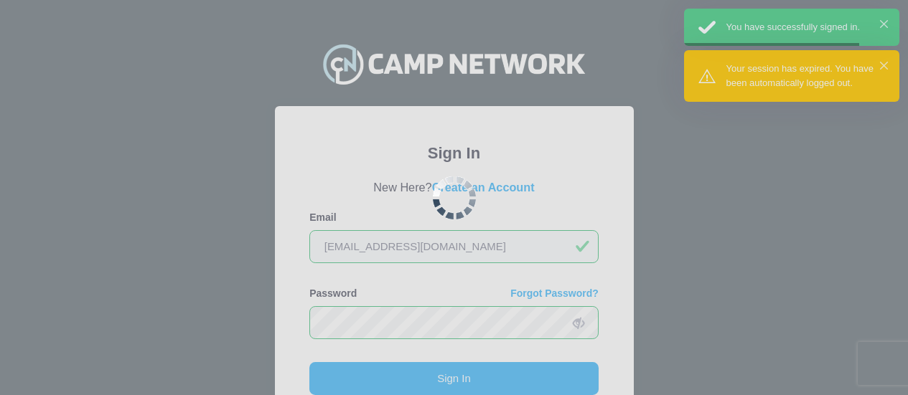
scroll to position [111, 0]
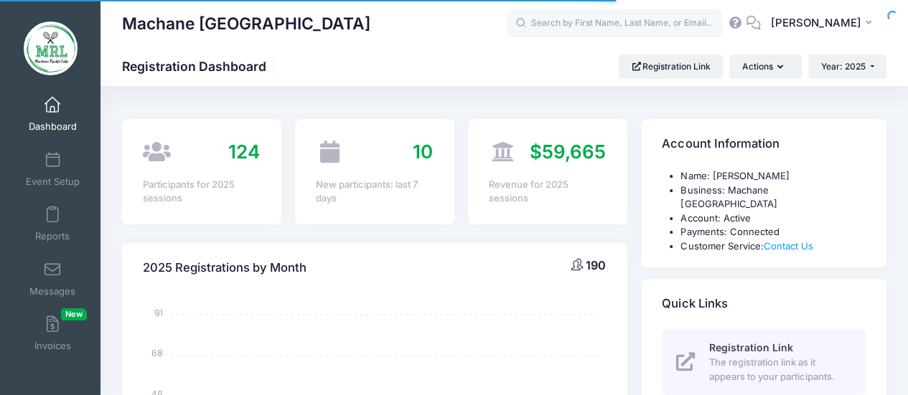
select select
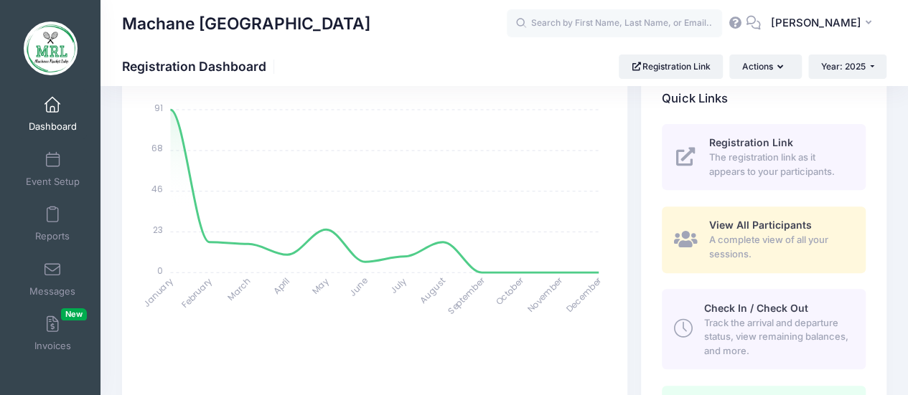
scroll to position [208, 0]
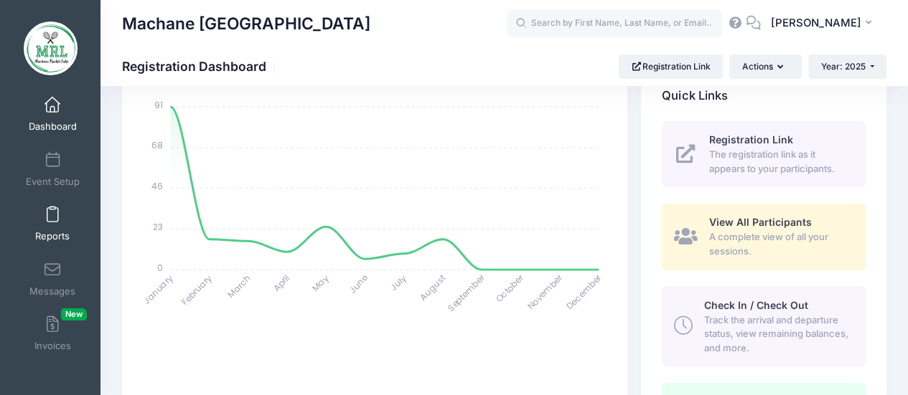
click at [40, 222] on link "Reports" at bounding box center [53, 224] width 68 height 50
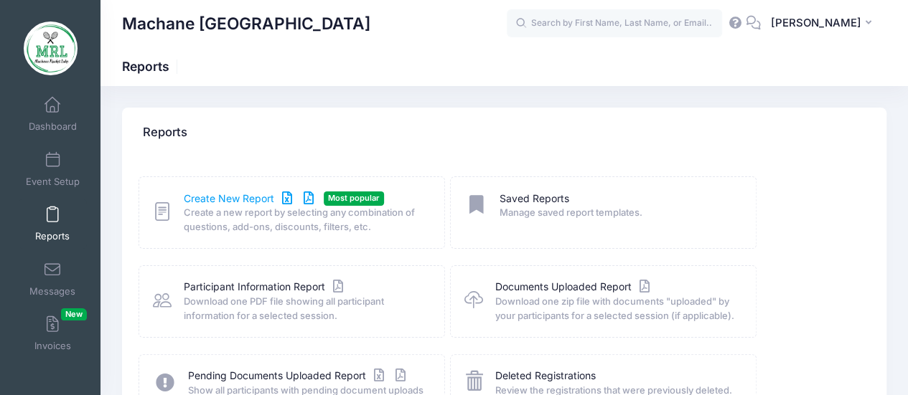
click at [224, 193] on link "Create New Report" at bounding box center [250, 199] width 133 height 15
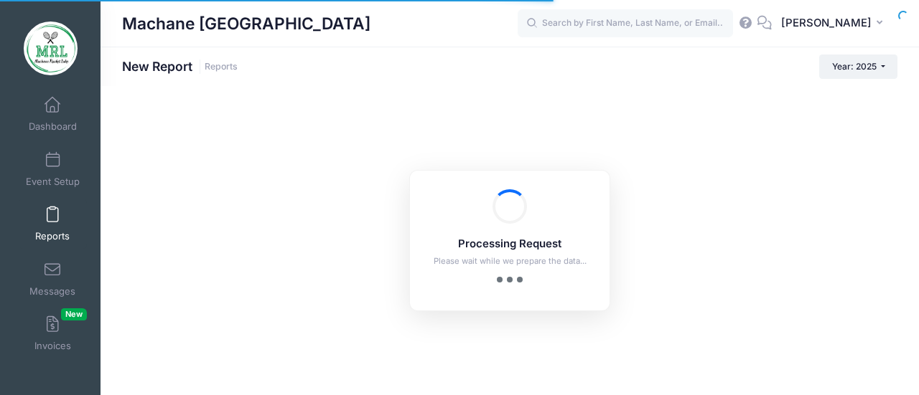
checkbox input "true"
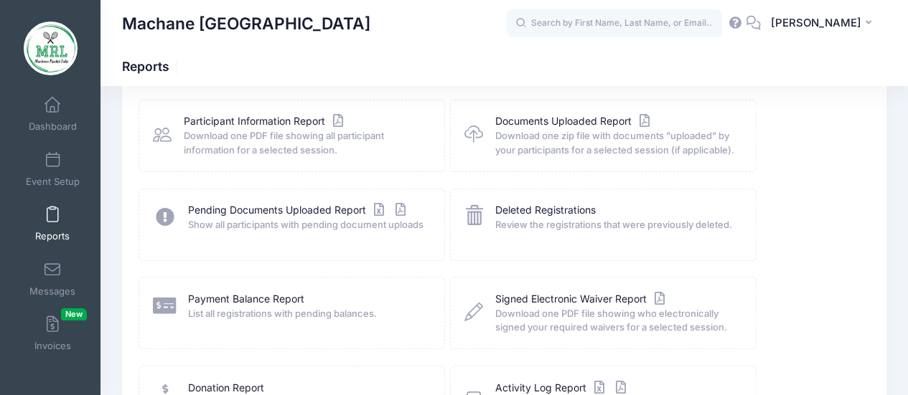
scroll to position [166, 0]
click at [237, 296] on link "Payment Balance Report" at bounding box center [246, 298] width 116 height 15
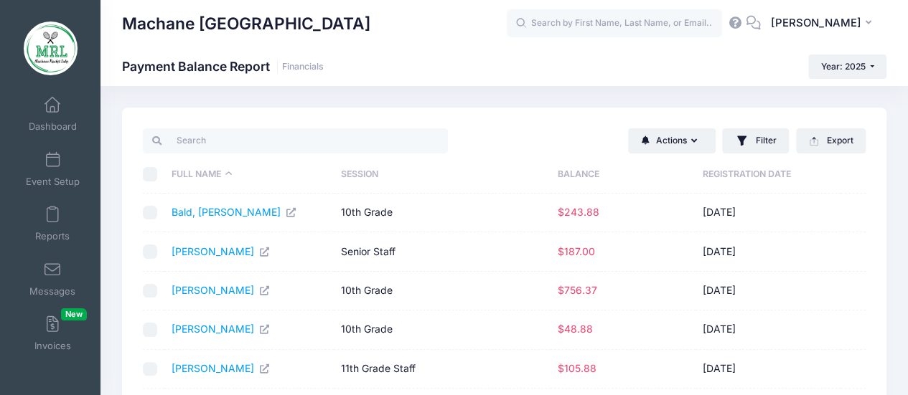
click at [589, 173] on th "Balance" at bounding box center [622, 175] width 145 height 38
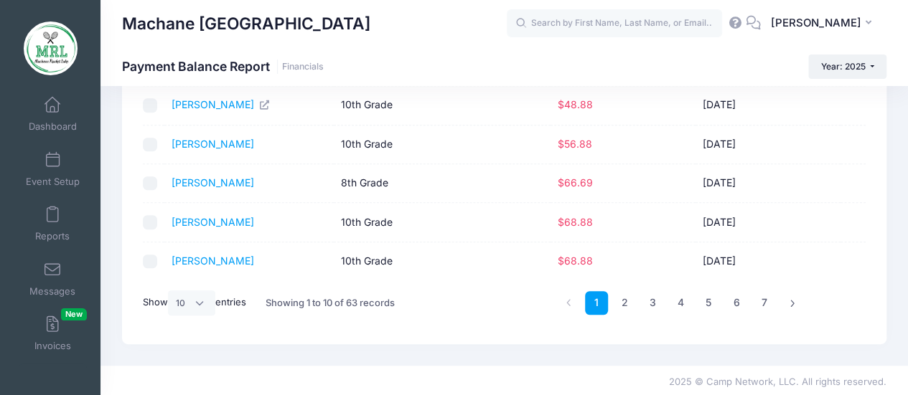
scroll to position [303, 0]
click at [202, 299] on select "All 10 25 50" at bounding box center [191, 303] width 47 height 24
select select "50"
click at [170, 315] on select "All 10 25 50" at bounding box center [191, 303] width 47 height 24
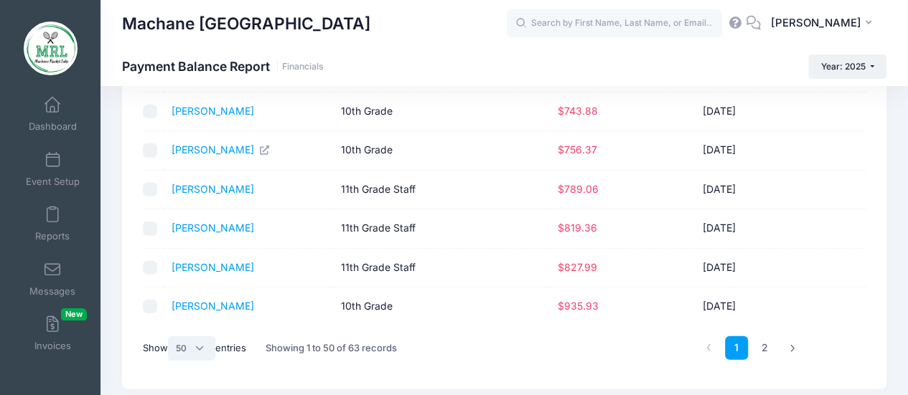
scroll to position [1857, 0]
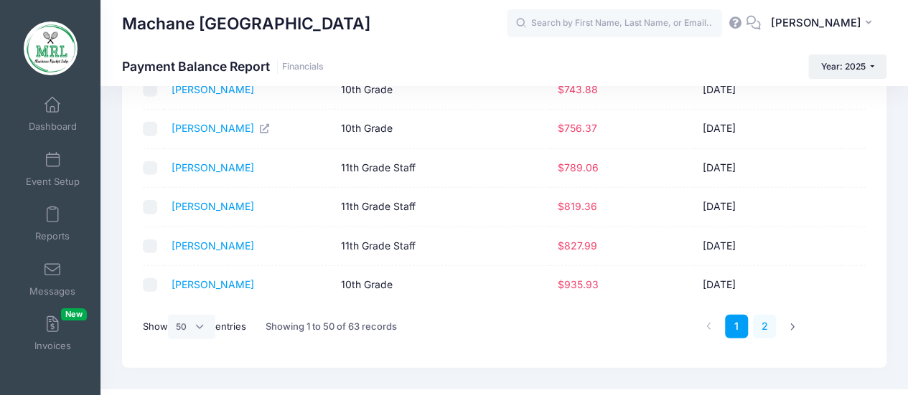
click at [764, 315] on link "2" at bounding box center [765, 327] width 24 height 24
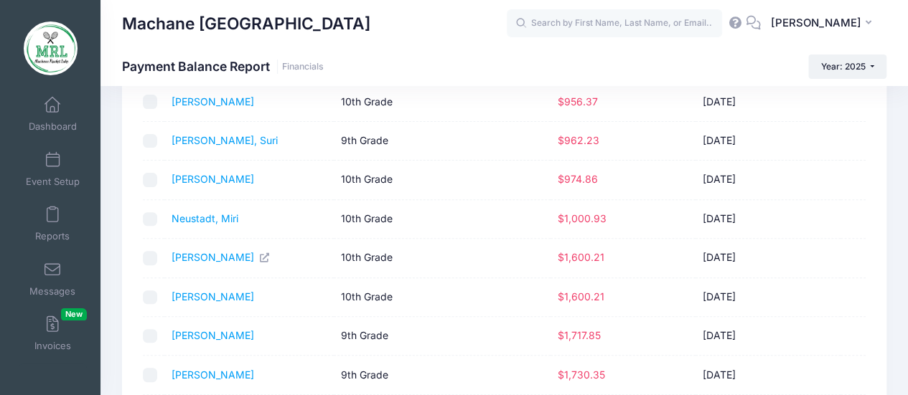
scroll to position [0, 0]
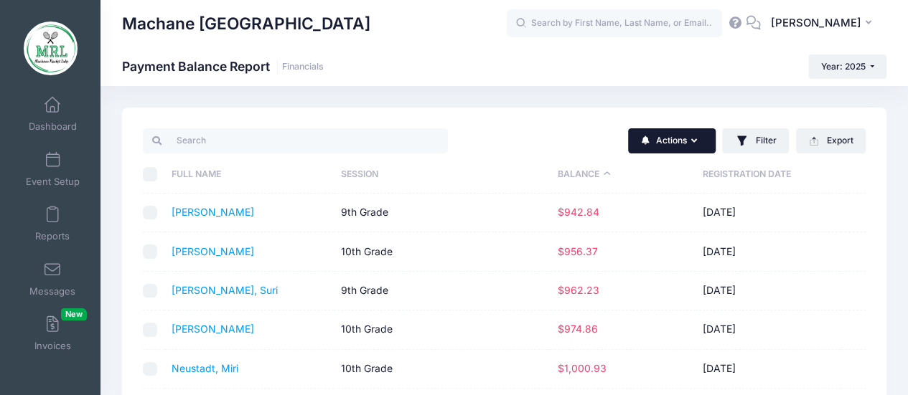
click at [681, 146] on button "Actions" at bounding box center [672, 140] width 88 height 24
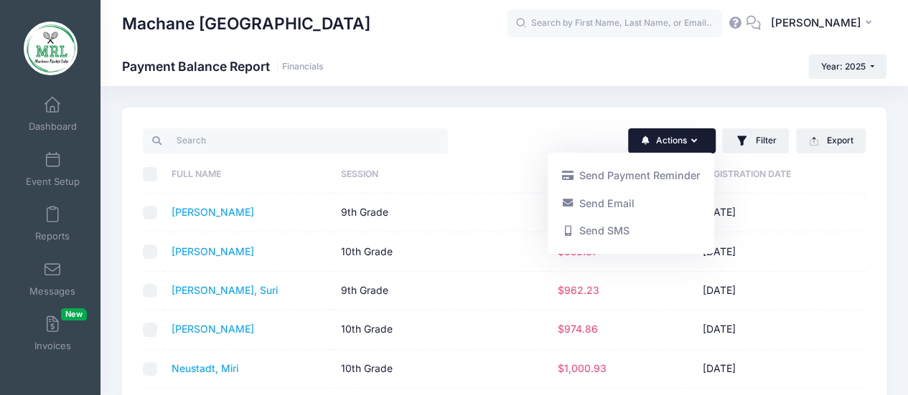
click at [818, 230] on td "01/13/2025" at bounding box center [767, 213] width 145 height 39
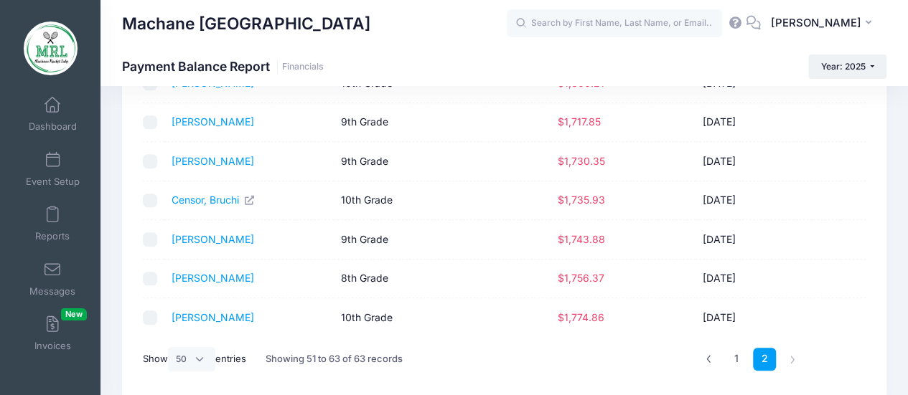
scroll to position [420, 0]
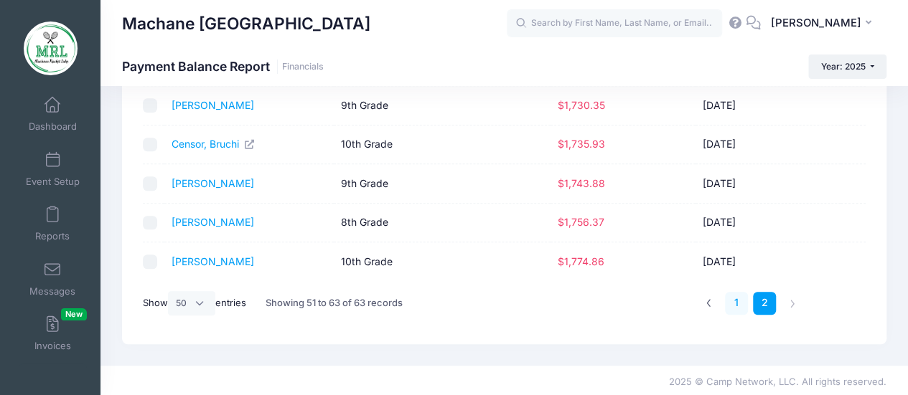
click at [732, 296] on link "1" at bounding box center [737, 304] width 24 height 24
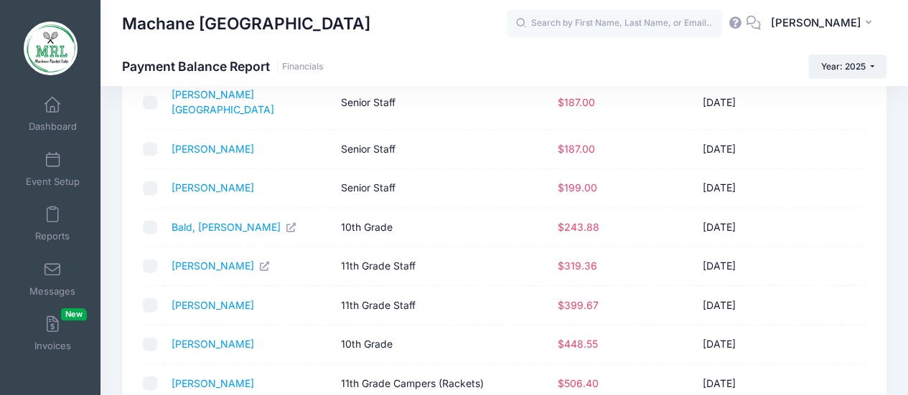
scroll to position [1473, 0]
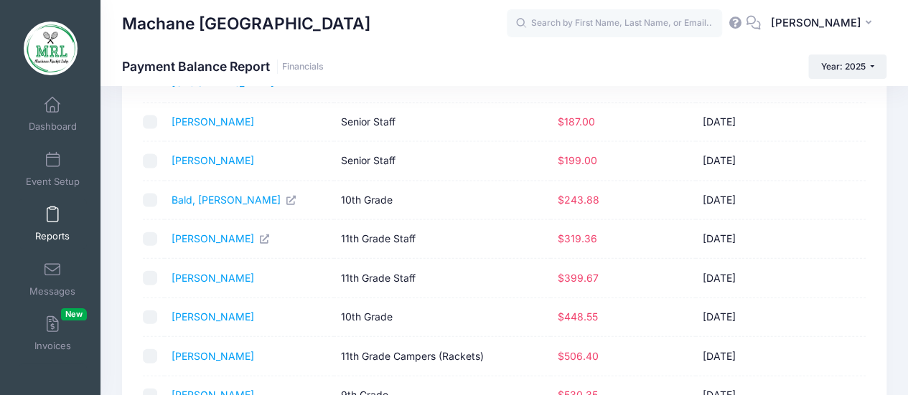
click at [52, 215] on span at bounding box center [52, 215] width 0 height 16
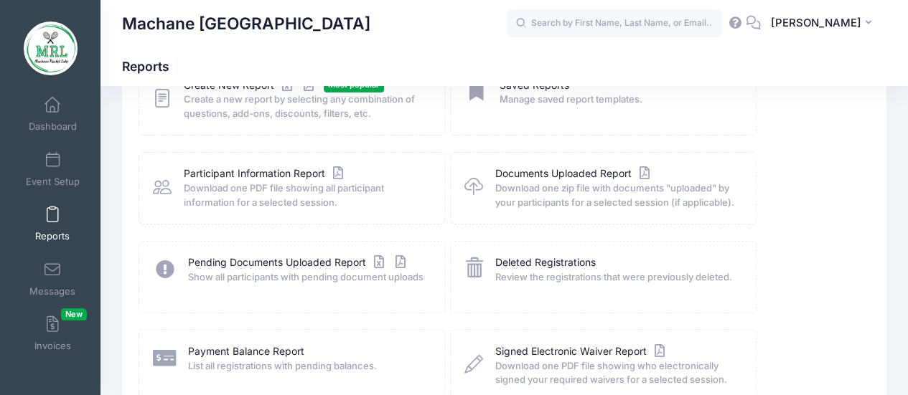
scroll to position [123, 0]
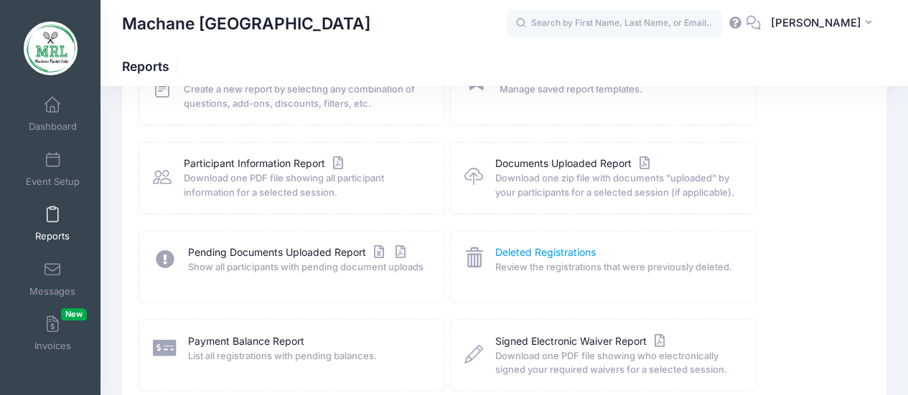
click at [534, 251] on link "Deleted Registrations" at bounding box center [545, 252] width 100 height 15
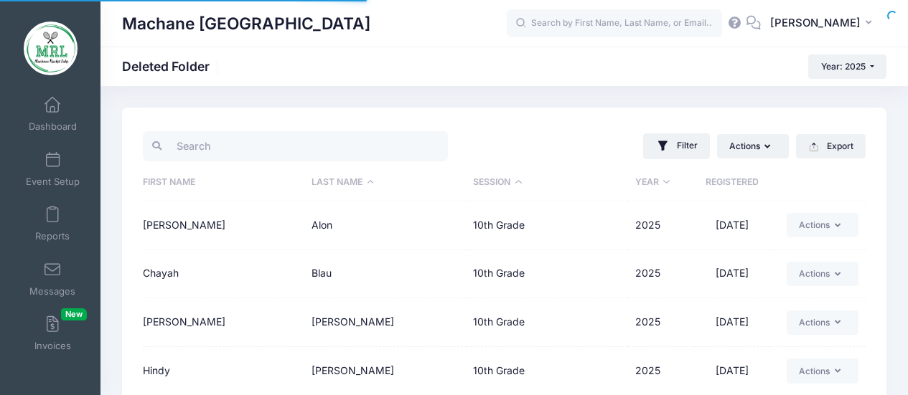
select select "50"
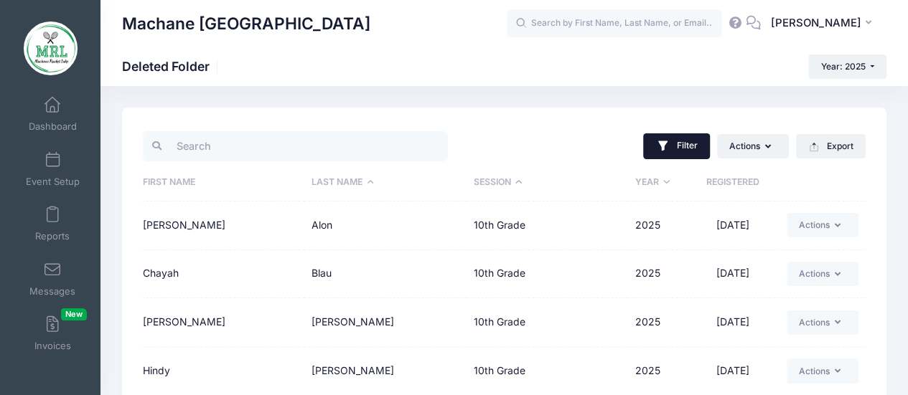
click at [671, 136] on button "Filter" at bounding box center [676, 146] width 67 height 26
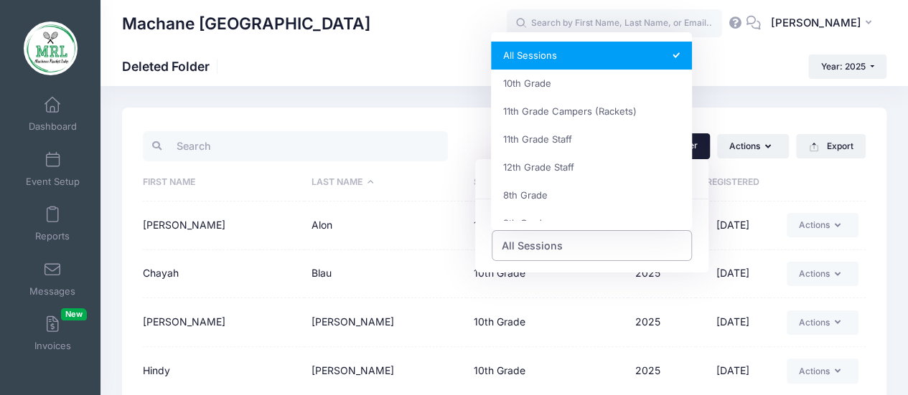
click at [528, 245] on span "All Sessions" at bounding box center [532, 245] width 61 height 15
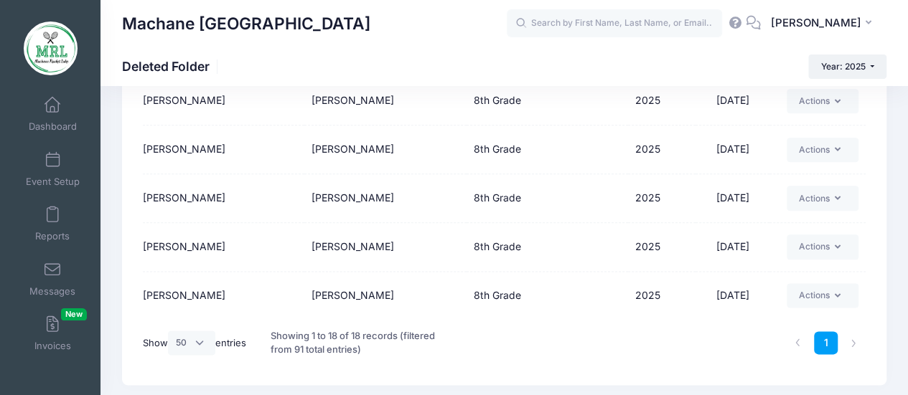
scroll to position [756, 0]
click at [820, 194] on button "Actions" at bounding box center [823, 199] width 72 height 24
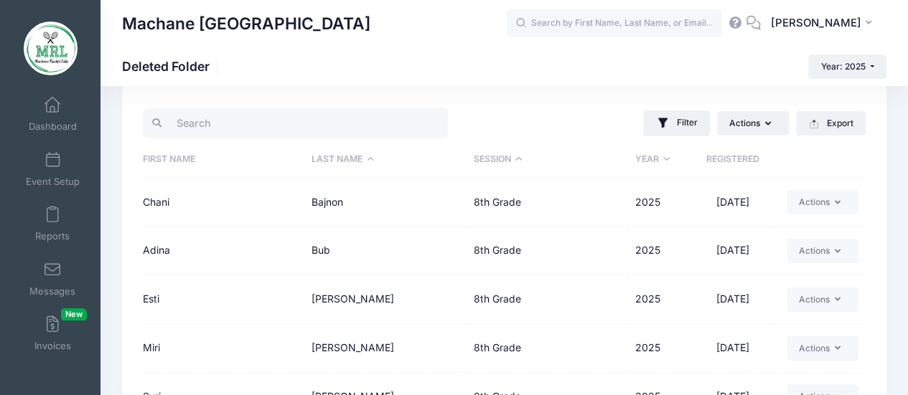
scroll to position [0, 0]
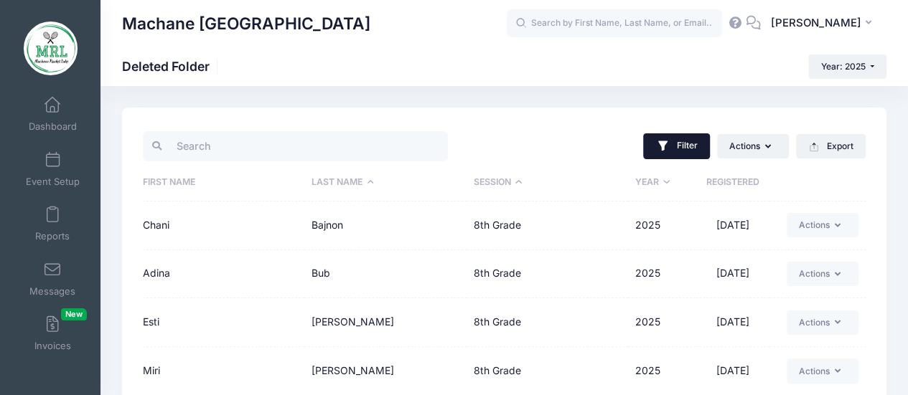
click at [670, 144] on button "Filter" at bounding box center [676, 146] width 67 height 26
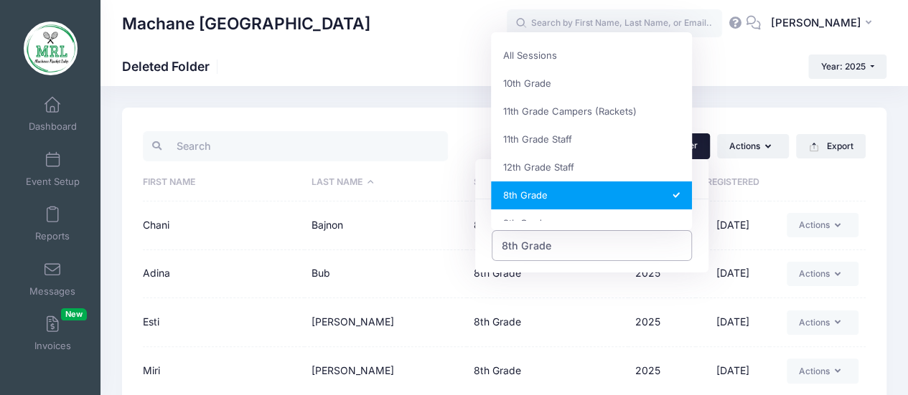
click at [602, 245] on span "8th Grade" at bounding box center [592, 245] width 201 height 31
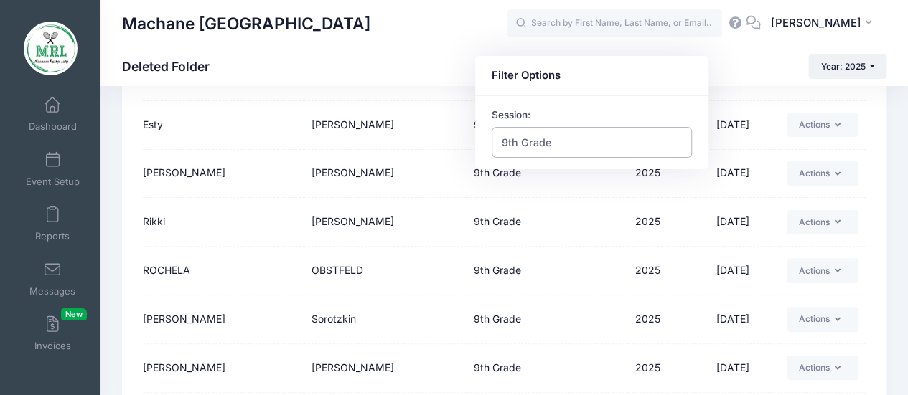
scroll to position [105, 0]
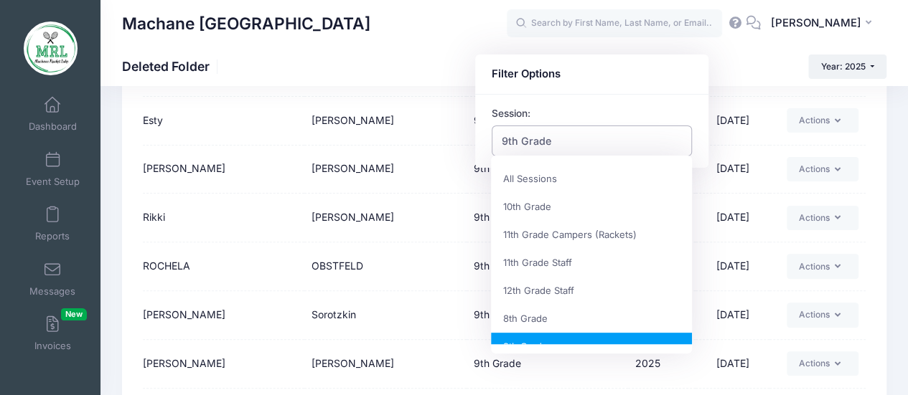
click at [574, 140] on span "9th Grade" at bounding box center [592, 141] width 201 height 31
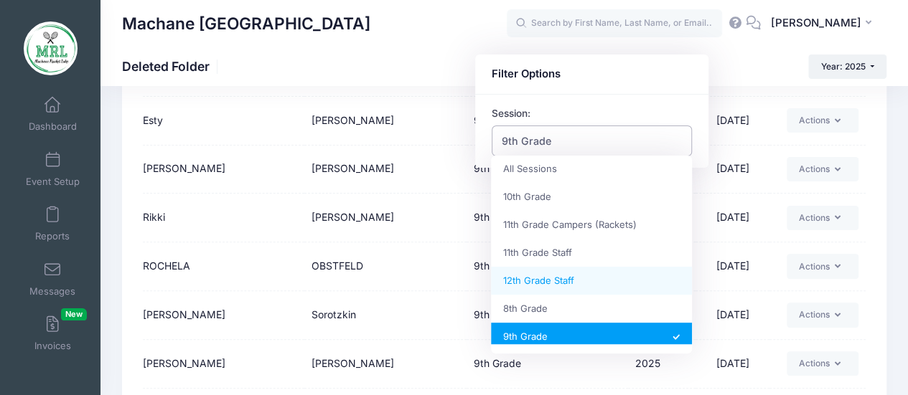
scroll to position [0, 0]
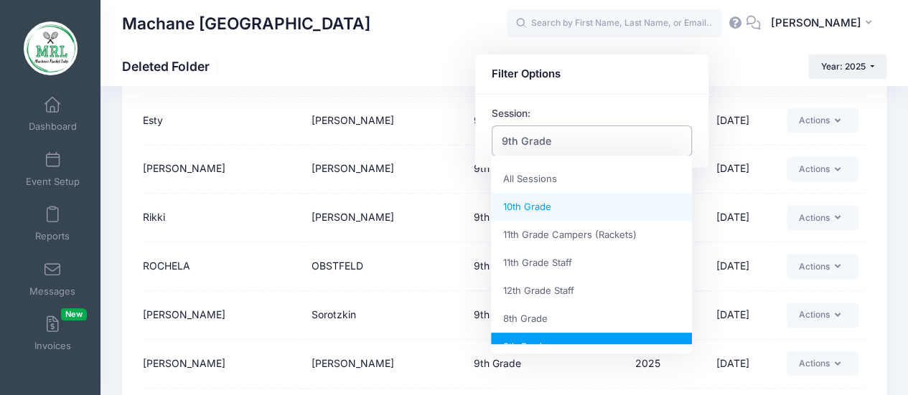
select select "10th Grade"
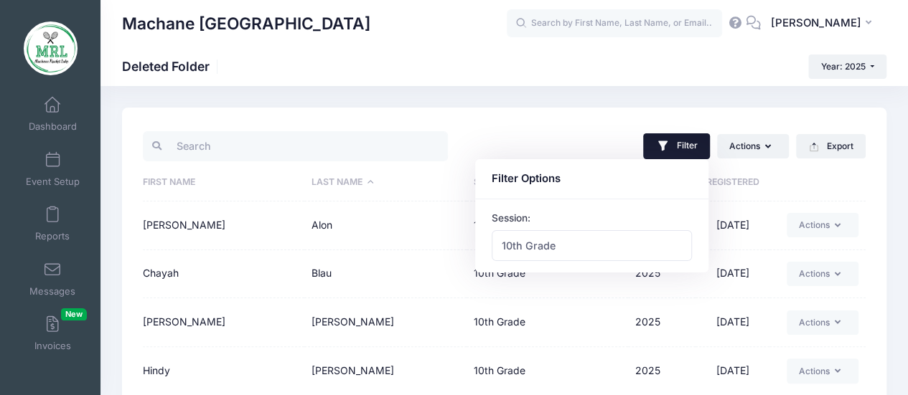
click at [477, 131] on div at bounding box center [323, 145] width 361 height 35
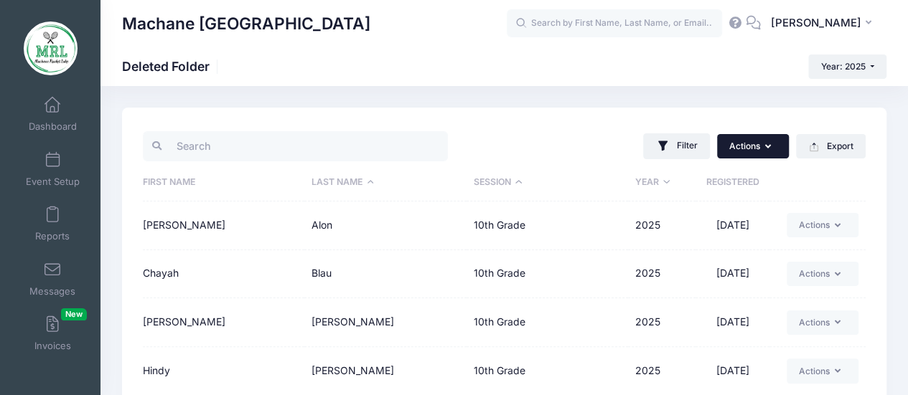
click at [738, 143] on button "Actions" at bounding box center [753, 146] width 72 height 24
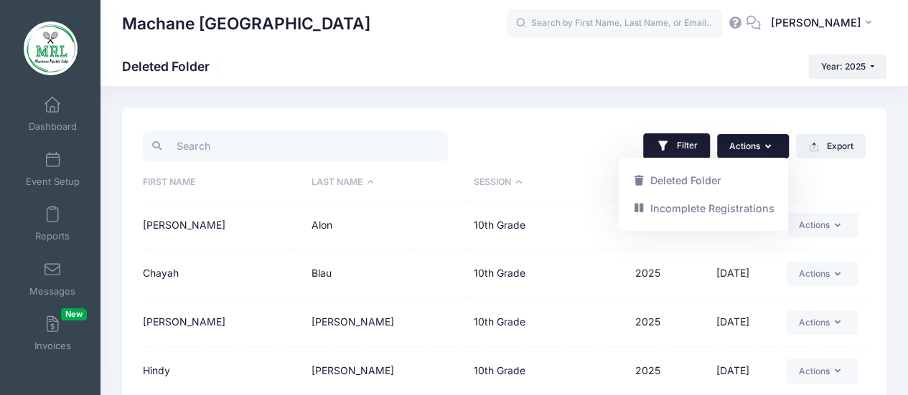
click at [687, 141] on button "Filter" at bounding box center [676, 146] width 67 height 26
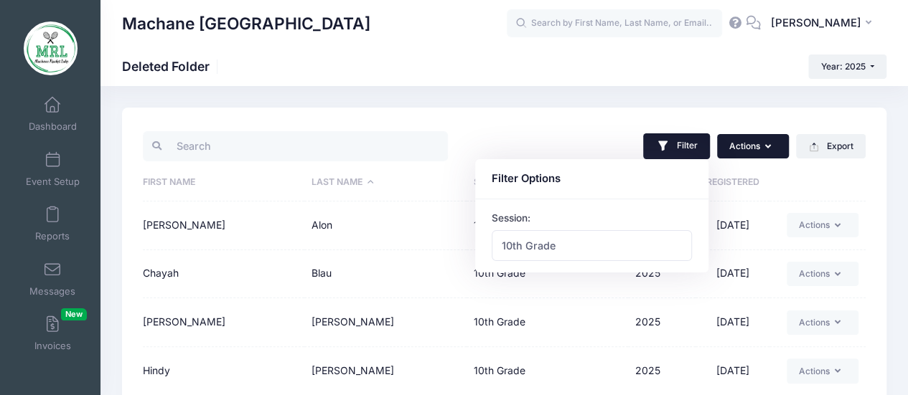
click at [752, 141] on button "Actions" at bounding box center [753, 146] width 72 height 24
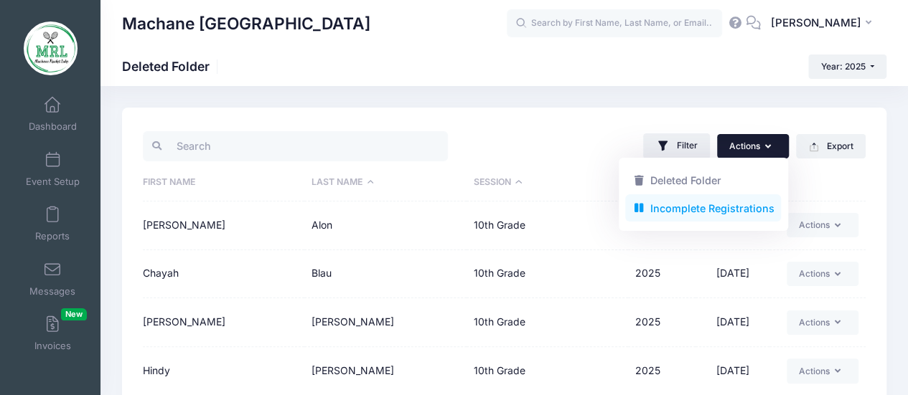
click at [715, 207] on link "Incomplete Registrations" at bounding box center [703, 207] width 156 height 27
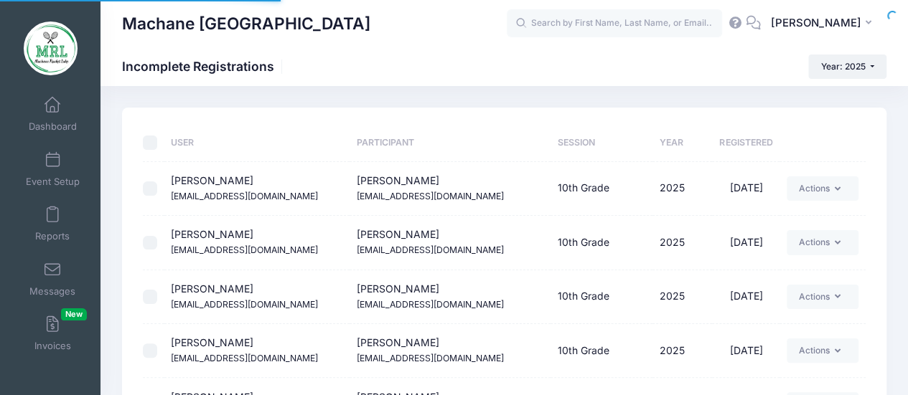
select select "50"
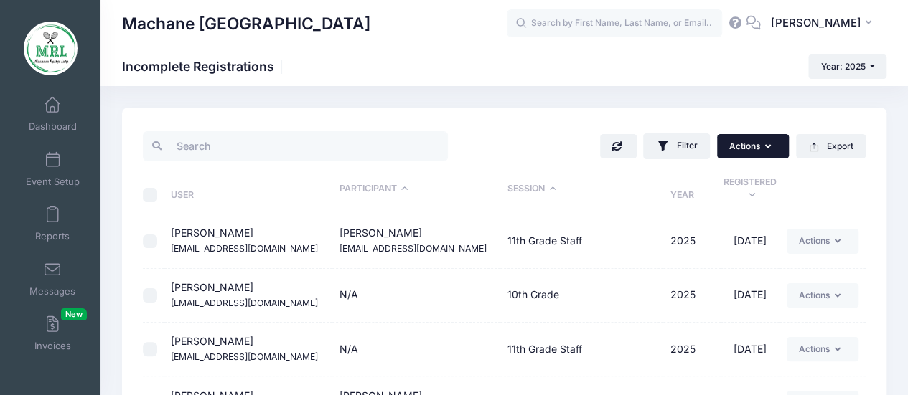
click at [746, 134] on button "Actions" at bounding box center [753, 146] width 72 height 24
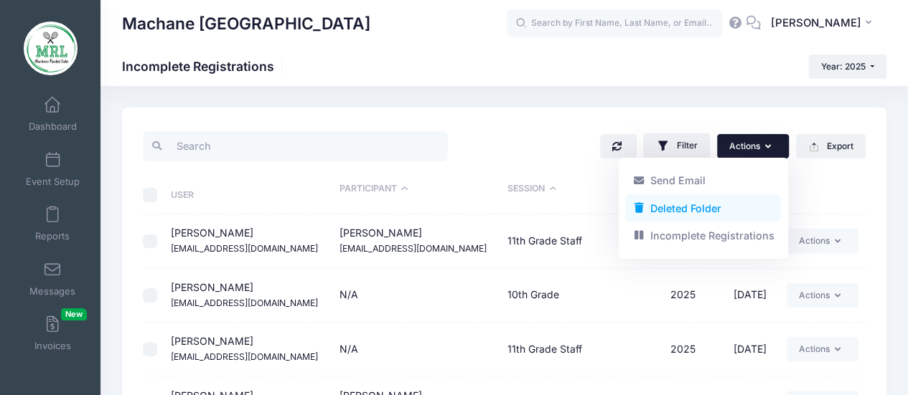
click at [715, 202] on link "Deleted Folder" at bounding box center [703, 207] width 156 height 27
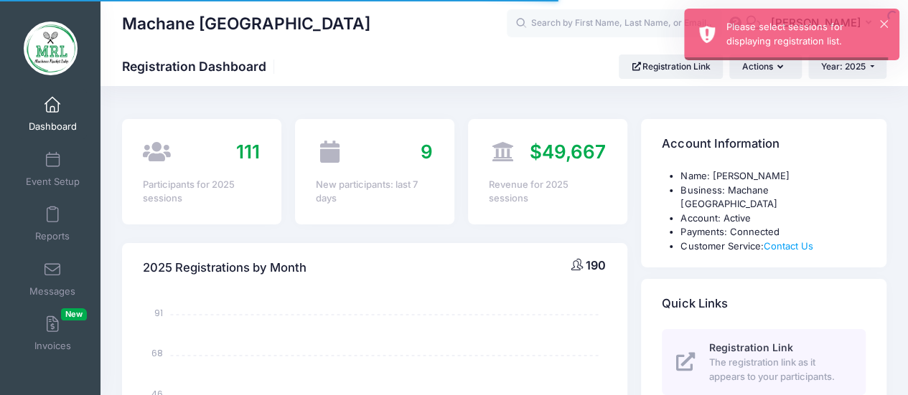
select select
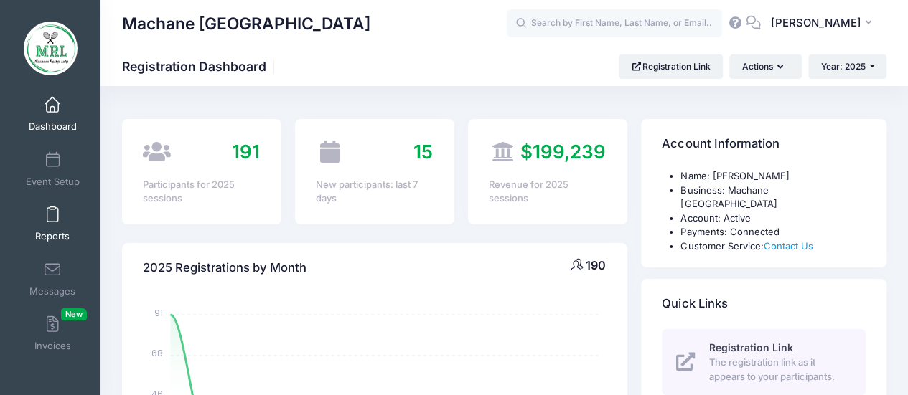
click at [39, 223] on link "Reports" at bounding box center [53, 224] width 68 height 50
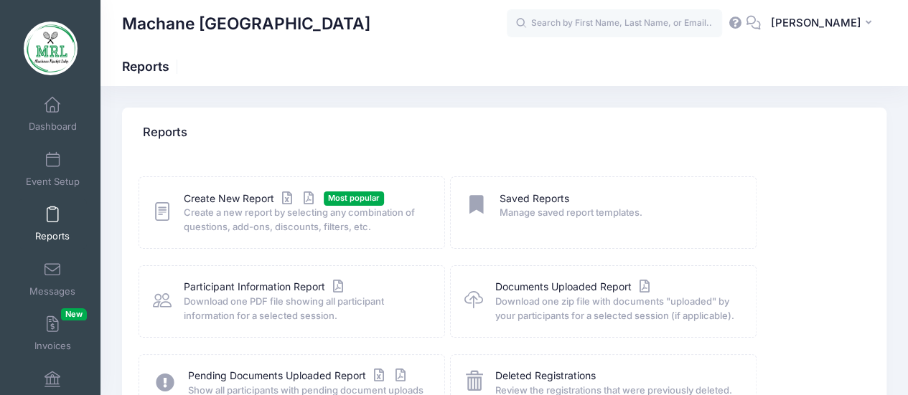
scroll to position [149, 0]
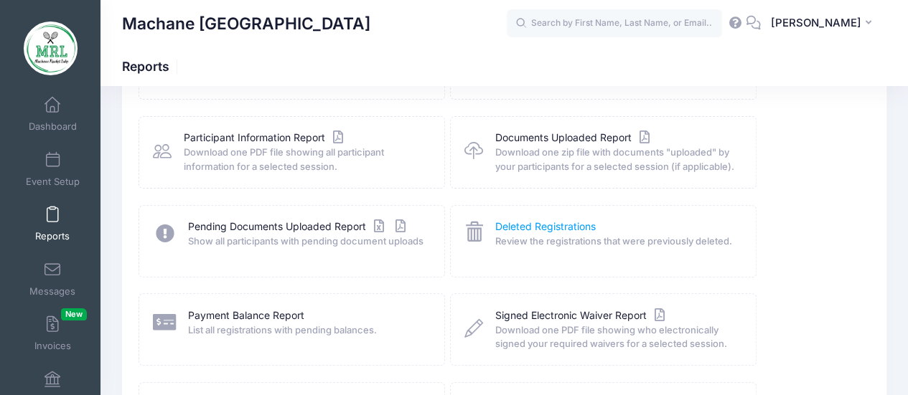
click at [549, 228] on link "Deleted Registrations" at bounding box center [545, 227] width 100 height 15
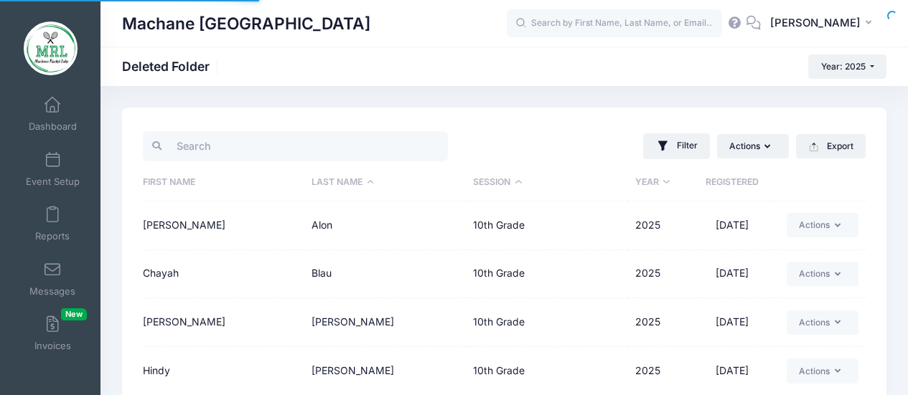
select select "50"
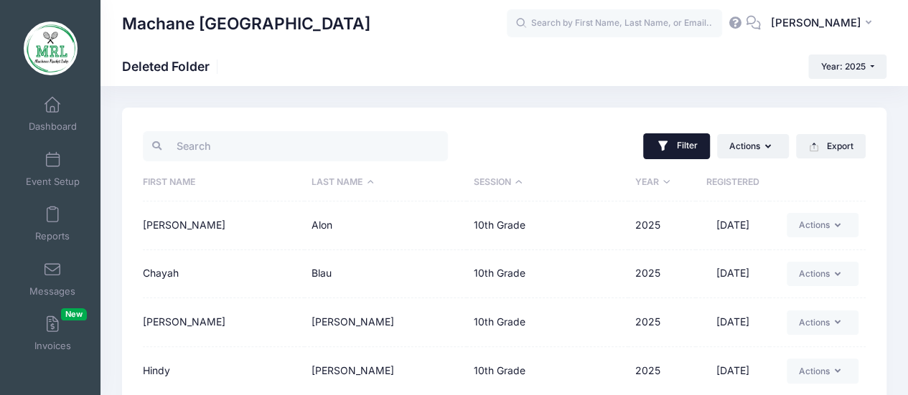
click at [683, 144] on button "Filter" at bounding box center [676, 146] width 67 height 26
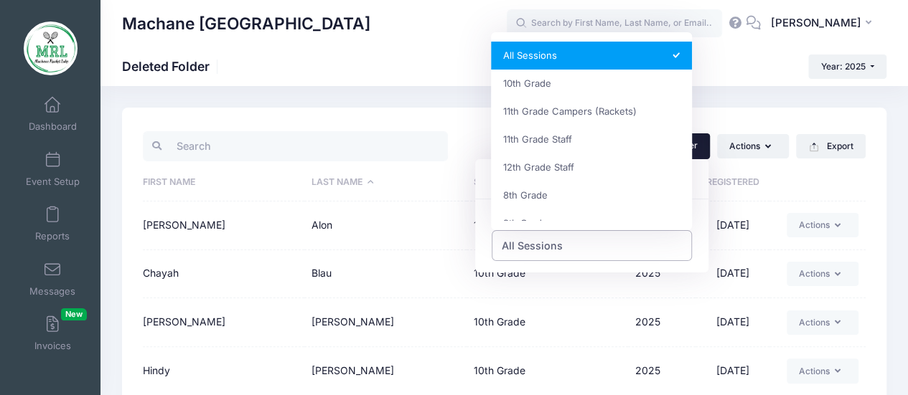
click at [578, 243] on span "All Sessions" at bounding box center [592, 245] width 201 height 31
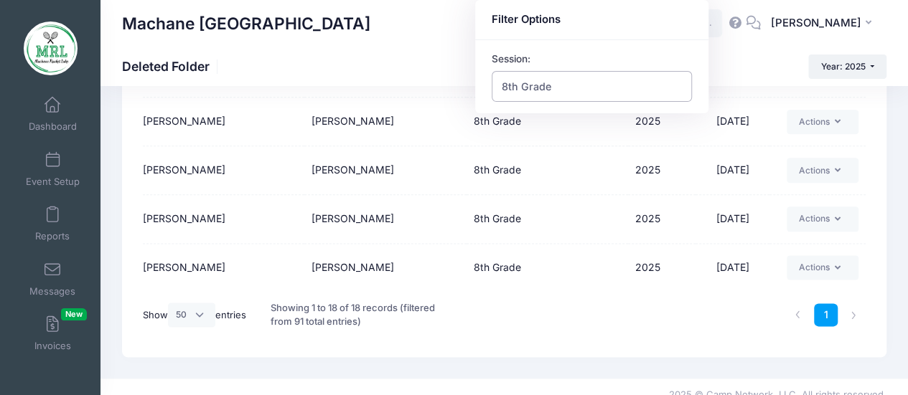
scroll to position [784, 0]
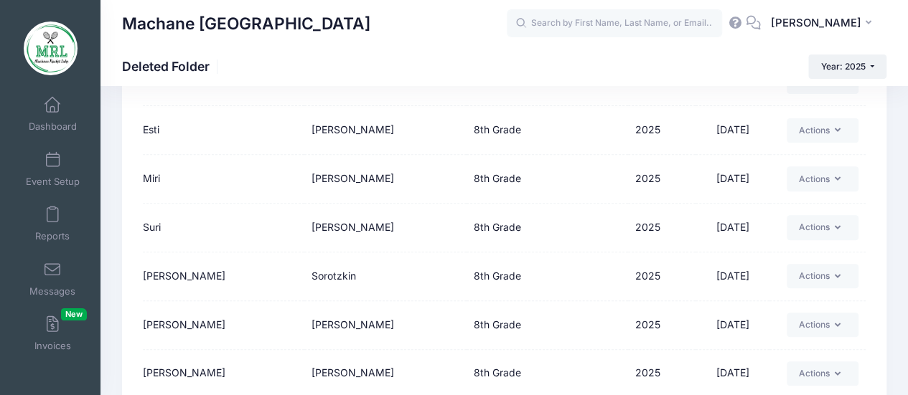
scroll to position [0, 0]
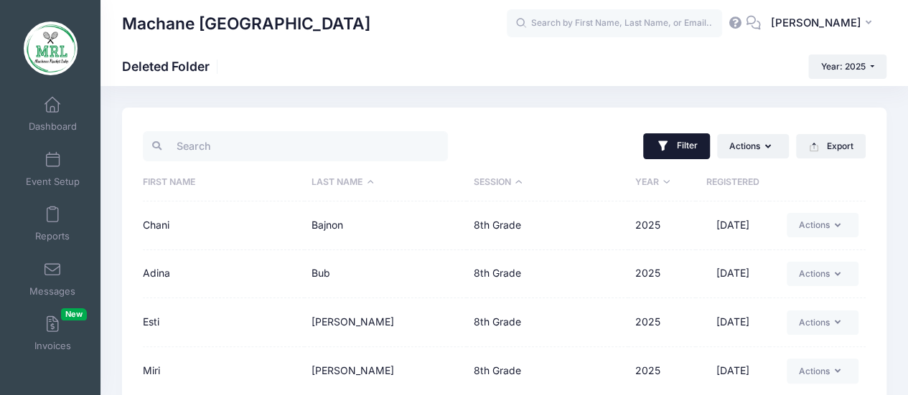
click at [682, 146] on button "Filter" at bounding box center [676, 146] width 67 height 26
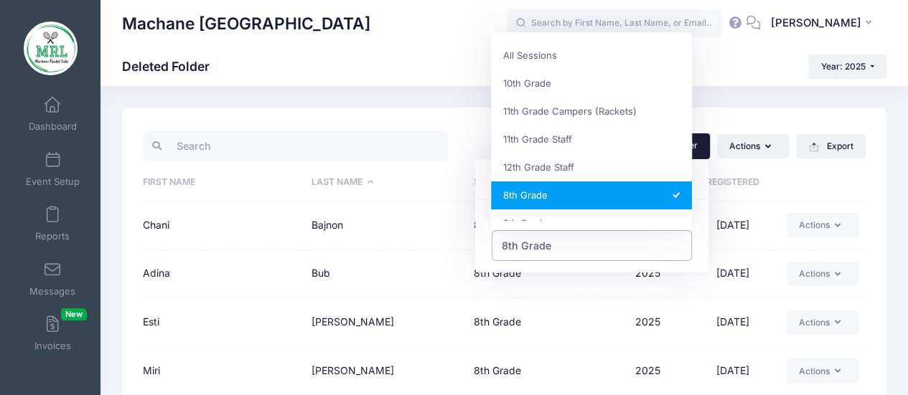
click at [547, 250] on span "8th Grade" at bounding box center [527, 245] width 50 height 15
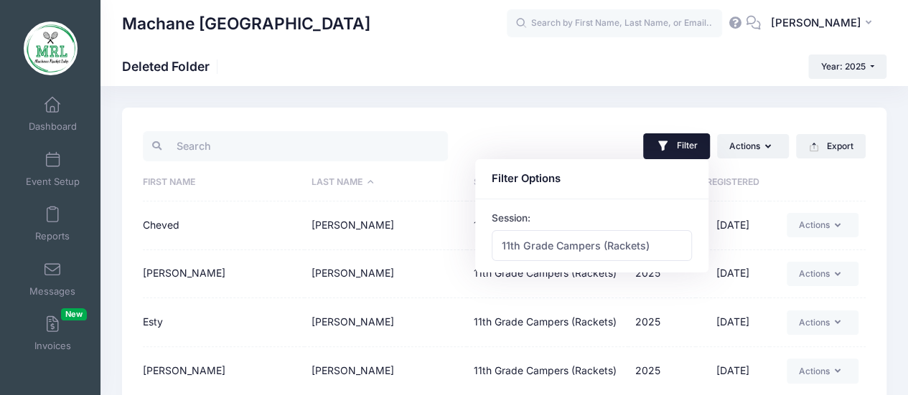
click at [402, 282] on td "Klein" at bounding box center [384, 274] width 161 height 49
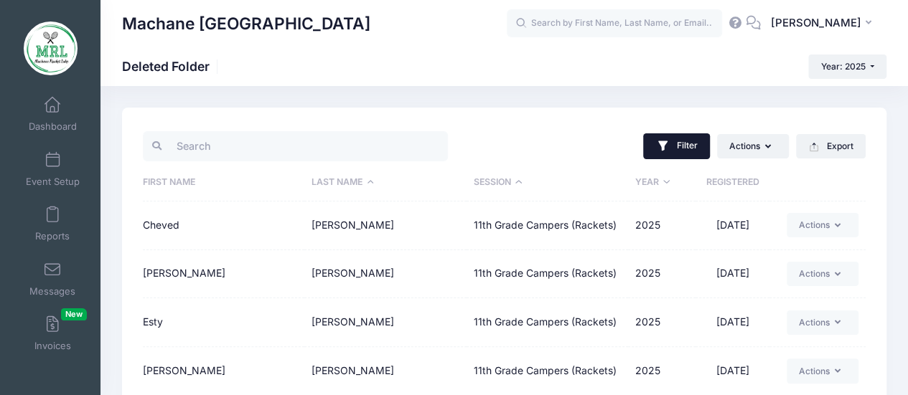
click at [672, 141] on button "Filter" at bounding box center [676, 146] width 67 height 26
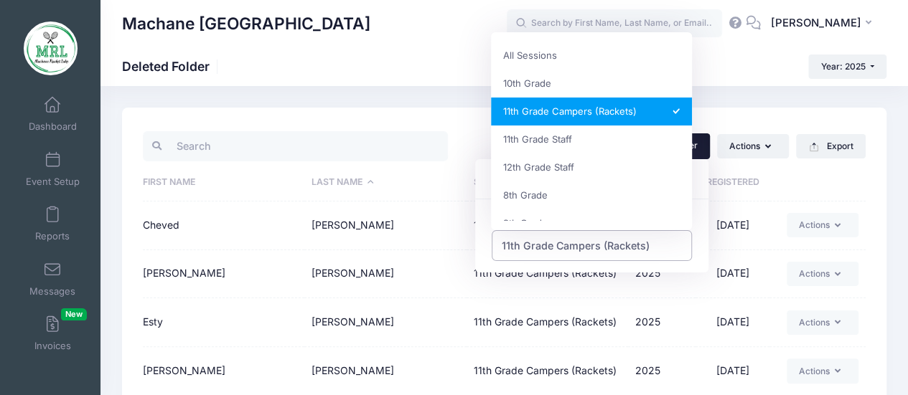
click at [609, 243] on span "11th Grade Campers (Rackets)" at bounding box center [576, 245] width 148 height 15
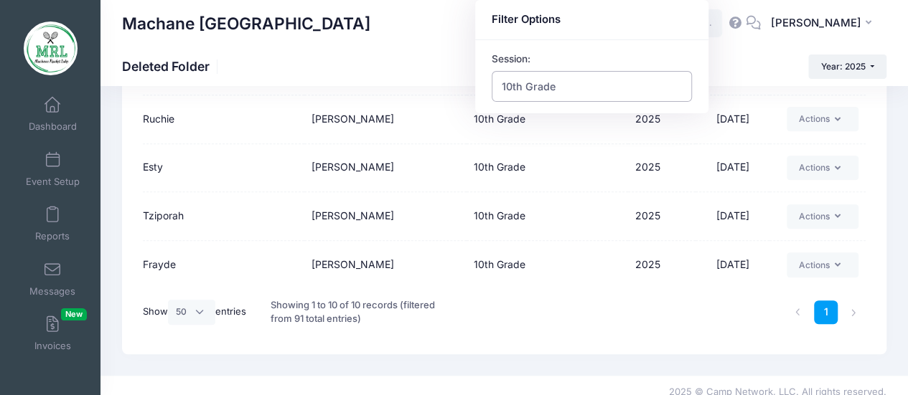
scroll to position [399, 0]
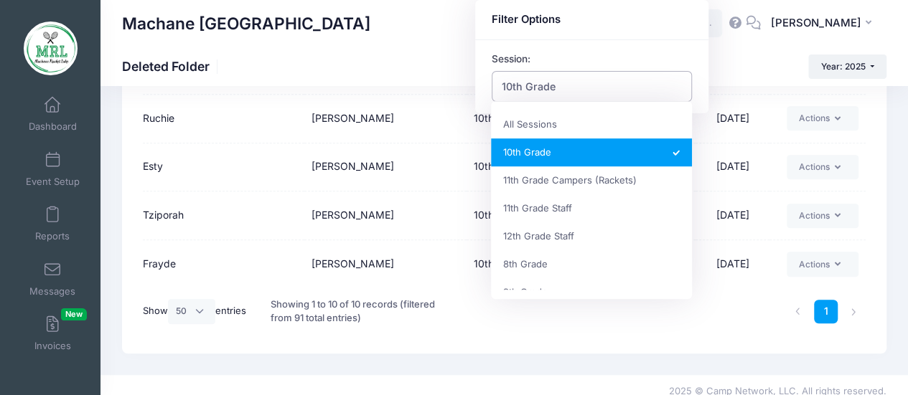
click at [551, 83] on span "10th Grade" at bounding box center [529, 86] width 54 height 15
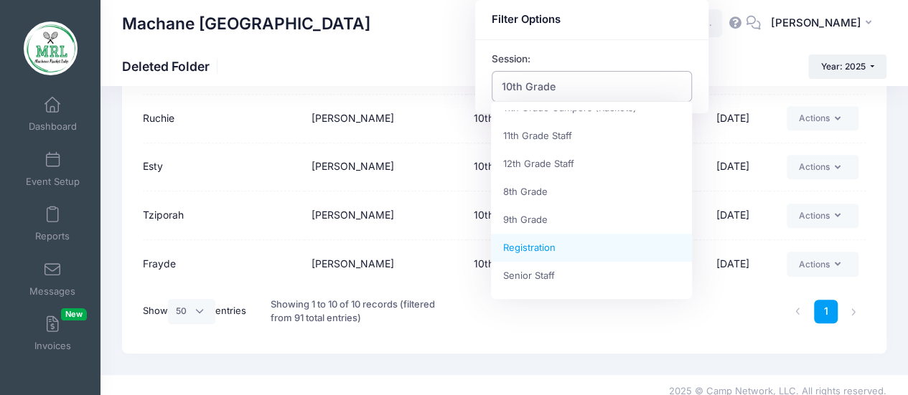
scroll to position [72, 0]
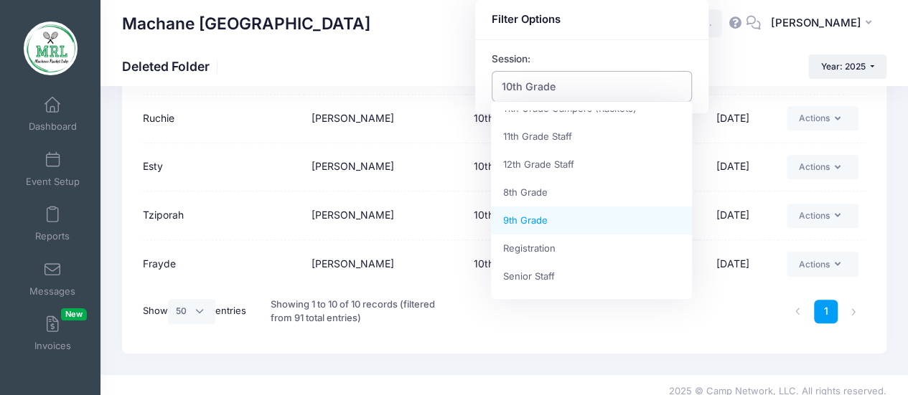
select select "9th Grade"
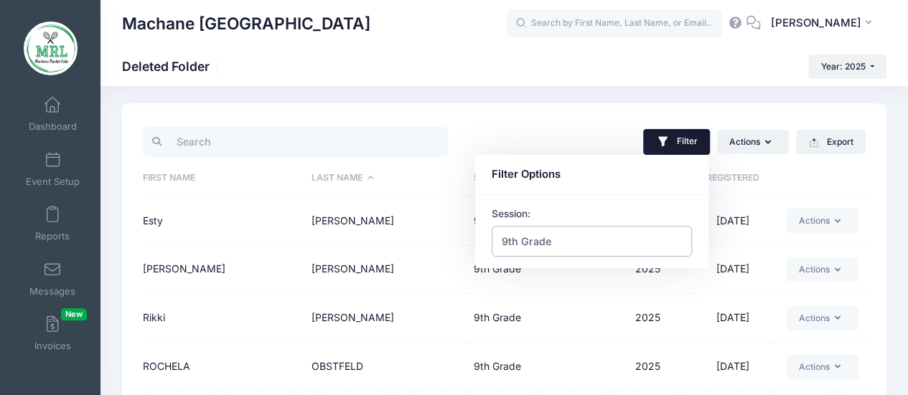
scroll to position [4, 0]
click at [219, 137] on input "search" at bounding box center [295, 143] width 305 height 31
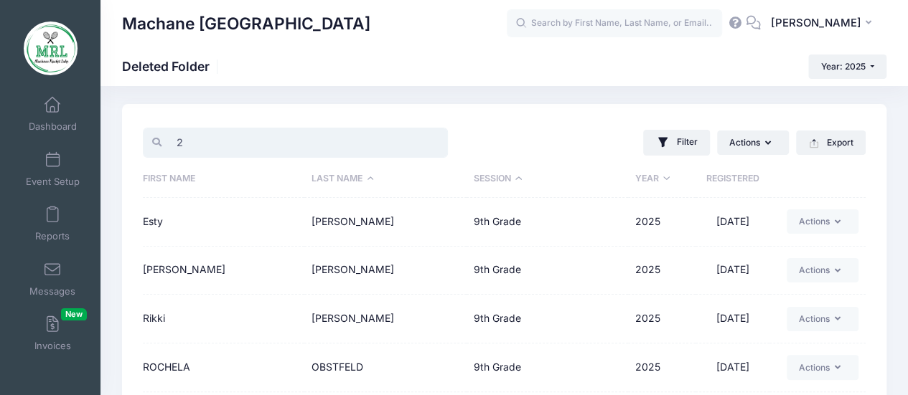
type input "25"
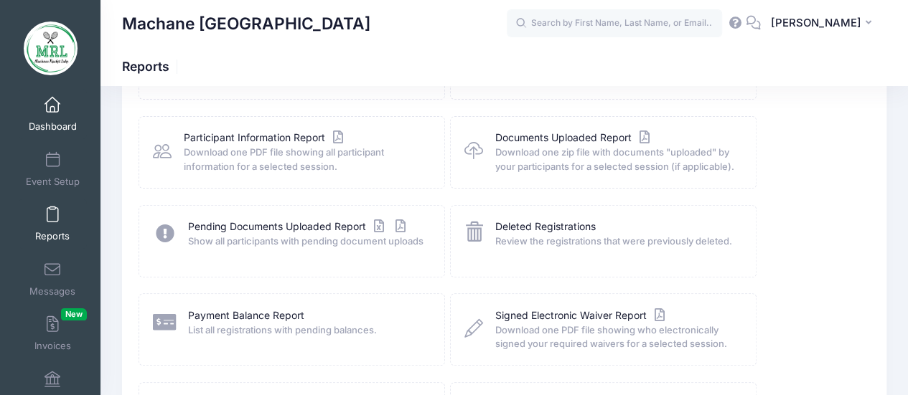
click at [52, 108] on span at bounding box center [52, 106] width 0 height 16
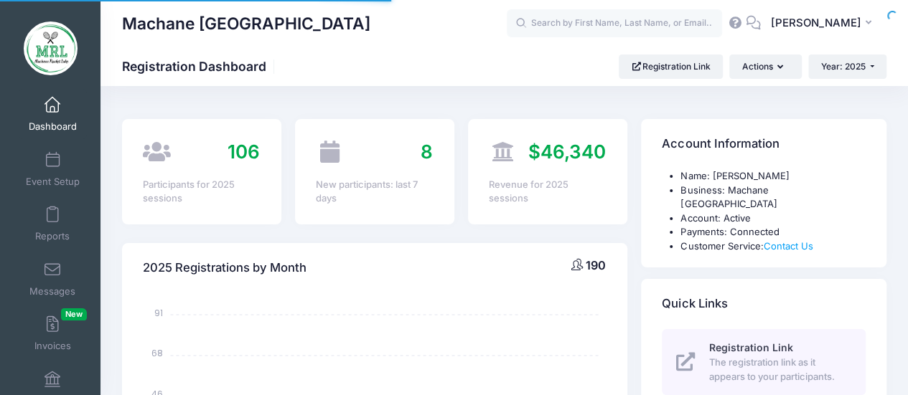
select select
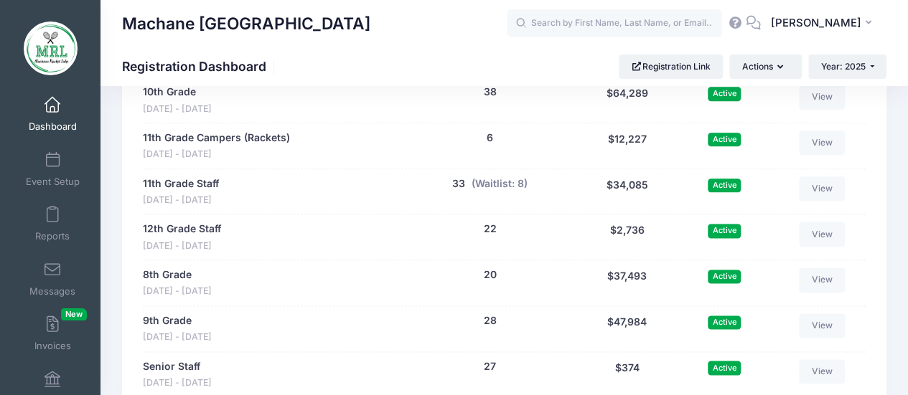
scroll to position [815, 0]
click at [166, 313] on link "9th Grade" at bounding box center [167, 320] width 49 height 15
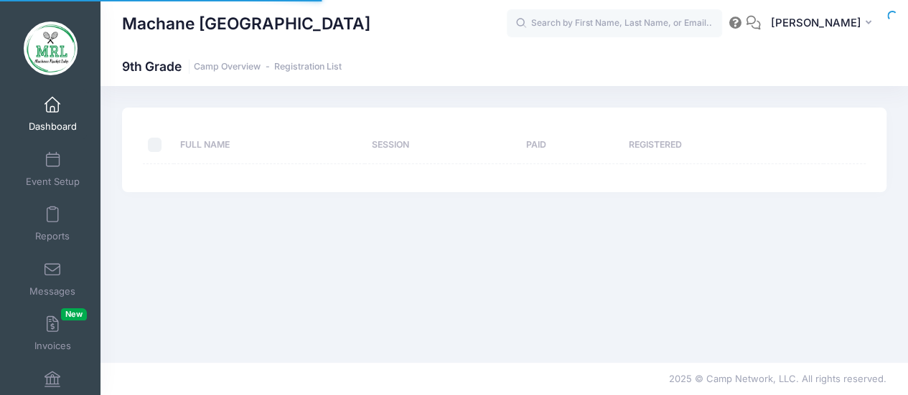
select select "10"
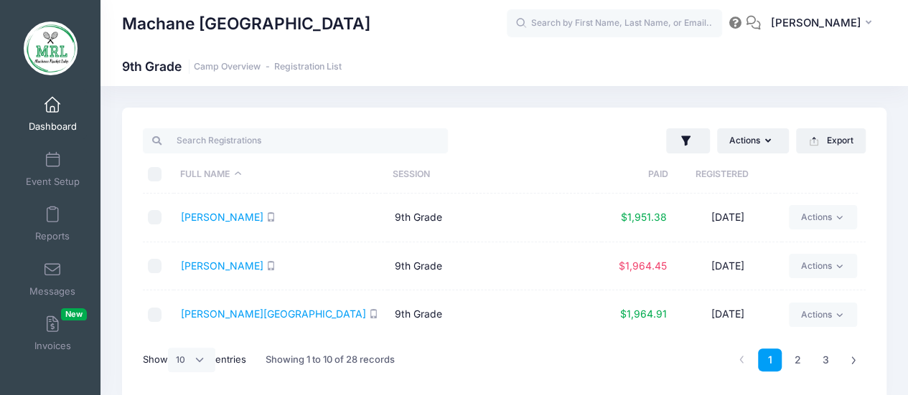
click at [658, 176] on th "Paid" at bounding box center [632, 175] width 71 height 38
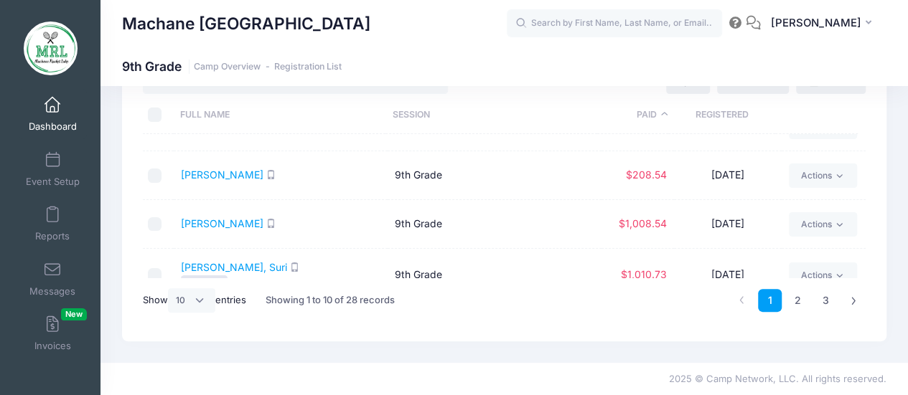
scroll to position [81, 0]
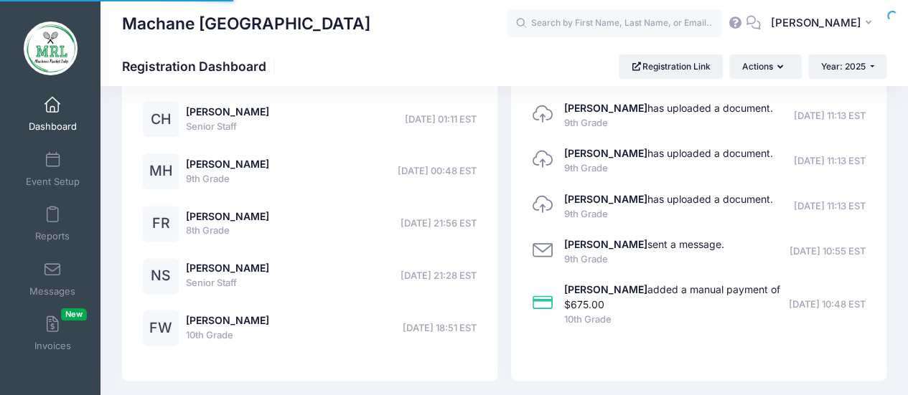
select select
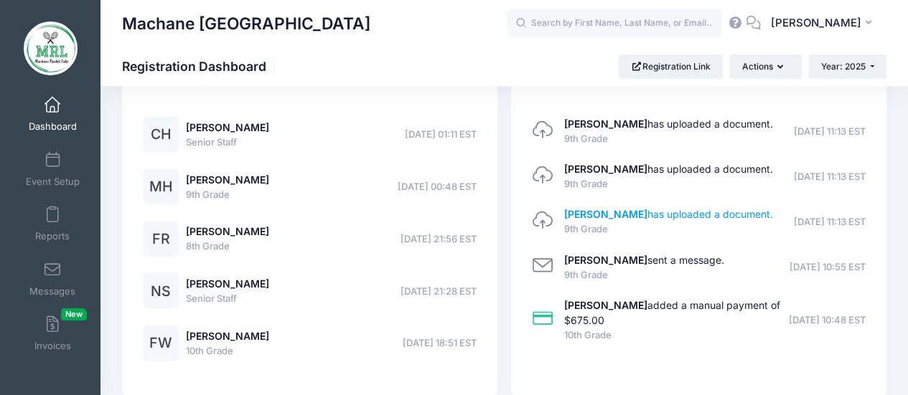
scroll to position [1249, 0]
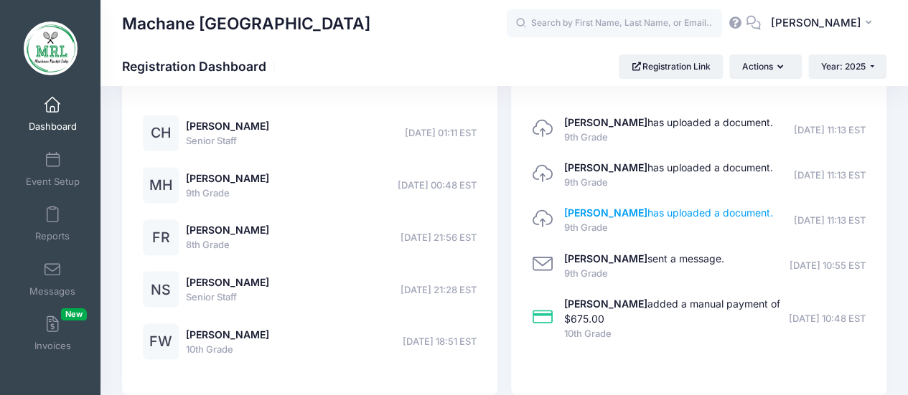
click at [634, 297] on strong "[PERSON_NAME]" at bounding box center [605, 303] width 83 height 12
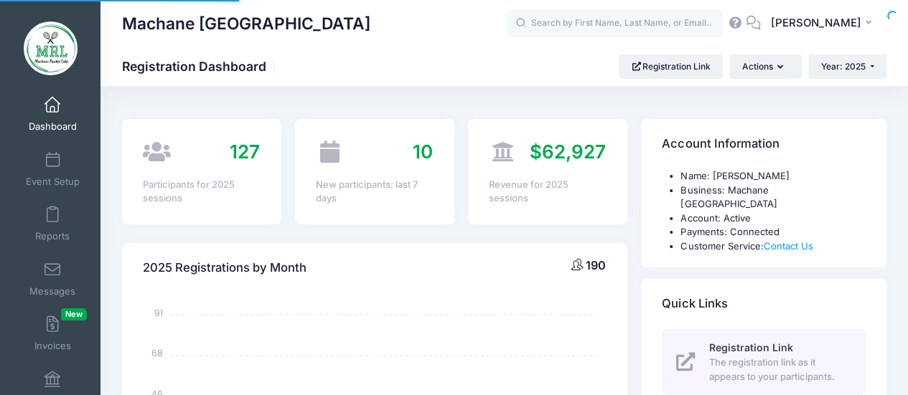
scroll to position [1249, 0]
select select
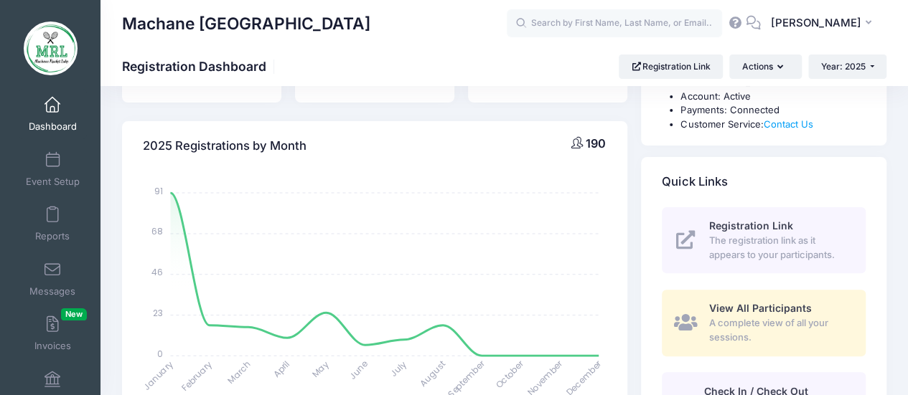
scroll to position [0, 0]
